Goal: Check status

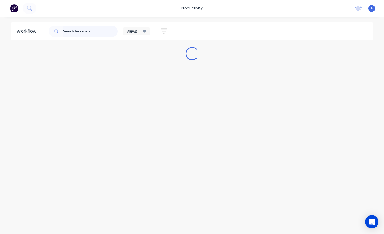
click at [79, 28] on input "text" at bounding box center [90, 31] width 55 height 11
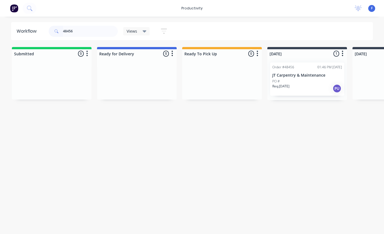
click at [296, 76] on p "JT Carpentry & Maintenance" at bounding box center [307, 75] width 70 height 5
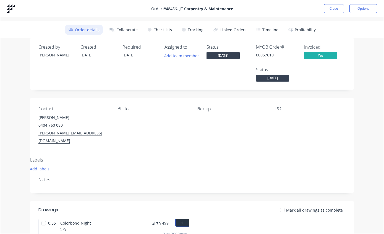
click at [195, 34] on button "Tracking" at bounding box center [192, 30] width 28 height 10
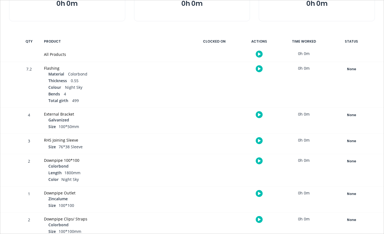
scroll to position [85, 0]
click at [353, 70] on div "None" at bounding box center [351, 68] width 40 height 7
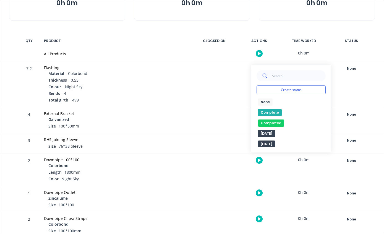
click at [271, 115] on button "Complete" at bounding box center [270, 112] width 24 height 7
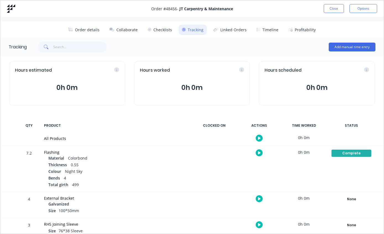
scroll to position [0, 0]
click at [336, 6] on button "Close" at bounding box center [333, 8] width 20 height 9
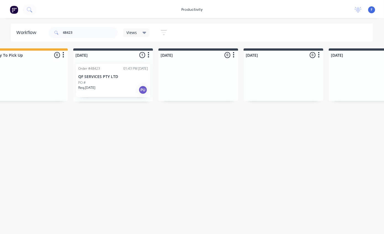
scroll to position [0, 198]
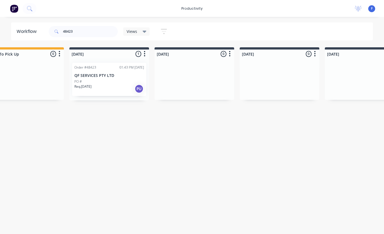
click at [110, 79] on div "PO #" at bounding box center [109, 81] width 70 height 5
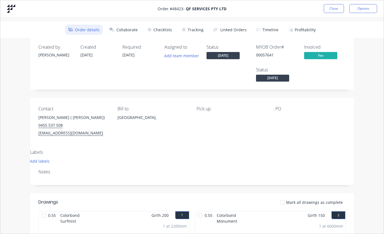
click at [194, 29] on button "Tracking" at bounding box center [192, 30] width 28 height 10
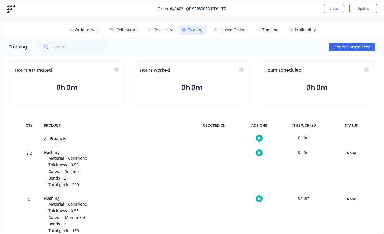
scroll to position [0, 0]
click at [334, 6] on button "Close" at bounding box center [333, 8] width 20 height 9
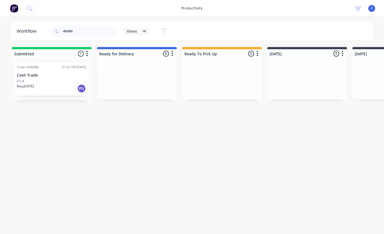
click at [54, 77] on p "Cash Trade" at bounding box center [52, 75] width 70 height 5
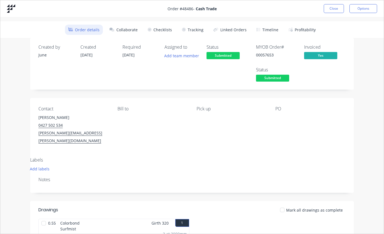
click at [197, 31] on button "Tracking" at bounding box center [192, 30] width 28 height 10
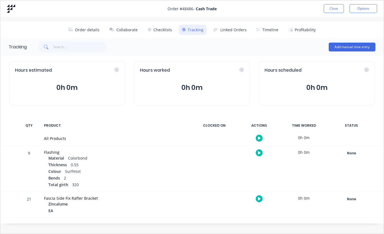
click at [334, 8] on button "Close" at bounding box center [333, 8] width 20 height 9
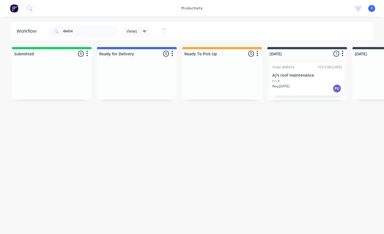
click at [304, 76] on p "AJ's roof maintenance" at bounding box center [307, 75] width 70 height 5
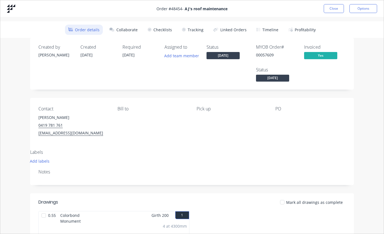
click at [194, 30] on button "Tracking" at bounding box center [192, 30] width 28 height 10
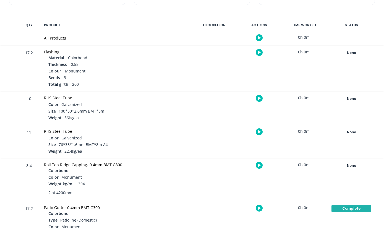
scroll to position [96, 0]
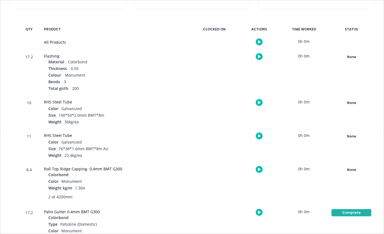
click at [356, 53] on button "None" at bounding box center [351, 57] width 40 height 8
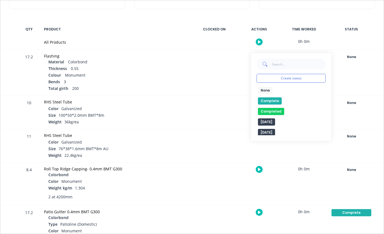
click at [276, 101] on button "Complete" at bounding box center [270, 100] width 24 height 7
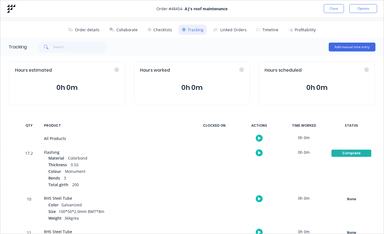
scroll to position [0, 0]
click at [334, 8] on button "Close" at bounding box center [333, 8] width 20 height 9
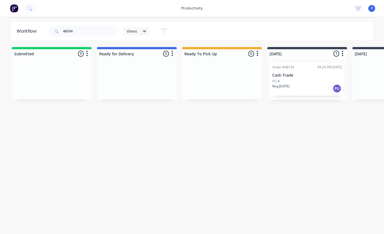
click at [304, 81] on div "PO #" at bounding box center [307, 81] width 70 height 5
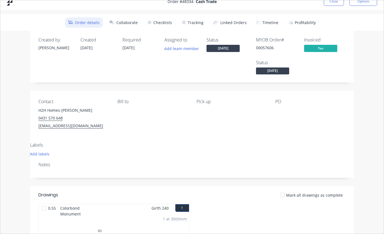
scroll to position [8, 0]
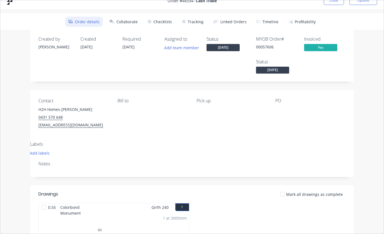
click at [196, 24] on button "Tracking" at bounding box center [192, 22] width 28 height 10
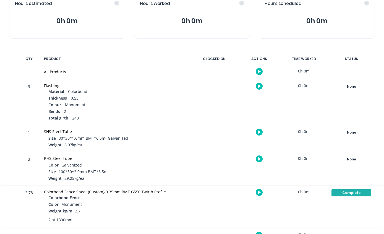
scroll to position [68, 0]
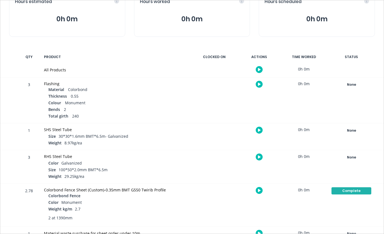
click at [361, 83] on div "None" at bounding box center [351, 84] width 40 height 7
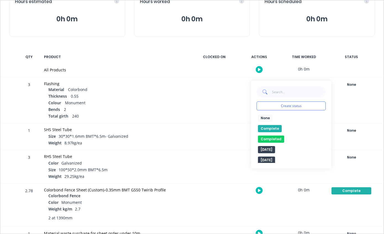
click at [277, 125] on button "Complete" at bounding box center [270, 128] width 24 height 7
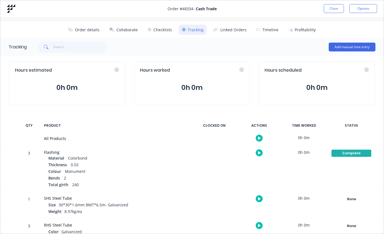
scroll to position [0, 0]
click at [336, 7] on button "Close" at bounding box center [333, 8] width 20 height 9
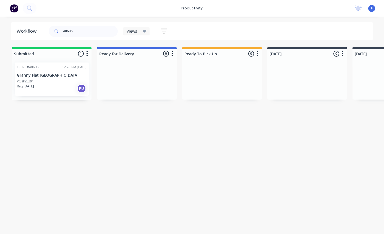
click at [53, 81] on div "PO #95391" at bounding box center [52, 81] width 70 height 5
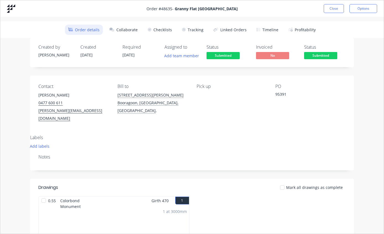
click at [194, 31] on button "Tracking" at bounding box center [192, 30] width 28 height 10
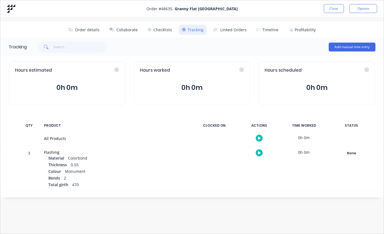
click at [334, 9] on button "Close" at bounding box center [333, 8] width 20 height 9
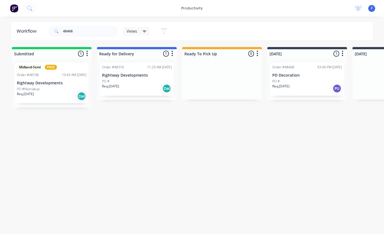
click at [300, 82] on div "PO #" at bounding box center [307, 81] width 70 height 5
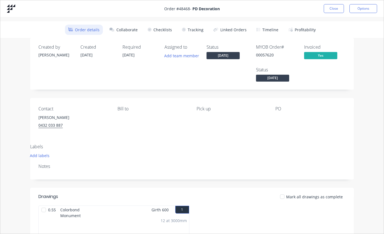
click at [194, 30] on button "Tracking" at bounding box center [192, 30] width 28 height 10
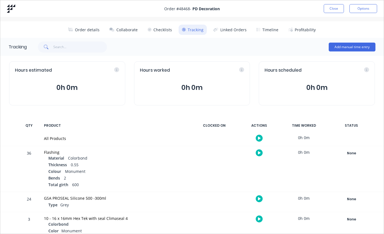
click at [335, 6] on button "Close" at bounding box center [333, 8] width 20 height 9
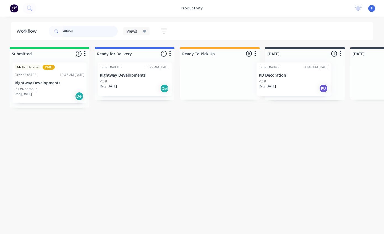
scroll to position [0, 3]
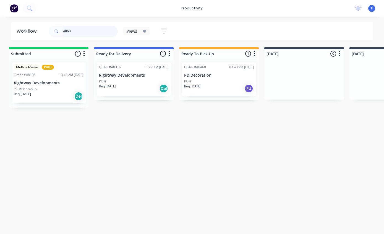
type input "48638"
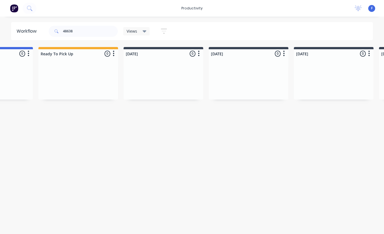
scroll to position [0, 0]
